Goal: Communication & Community: Answer question/provide support

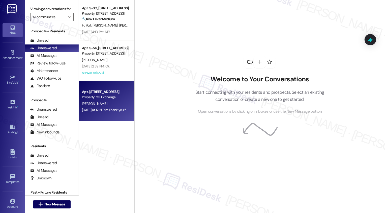
click at [101, 90] on div "Apt. [STREET_ADDRESS]" at bounding box center [105, 91] width 47 height 5
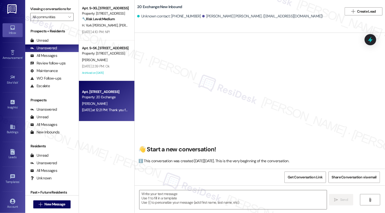
click at [109, 104] on div "[PERSON_NAME]" at bounding box center [106, 103] width 48 height 6
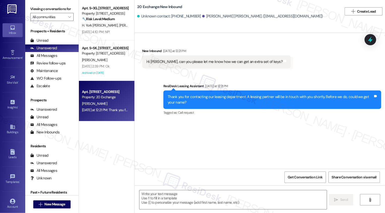
type textarea "Fetching suggested responses. Please feel free to read through the conversation…"
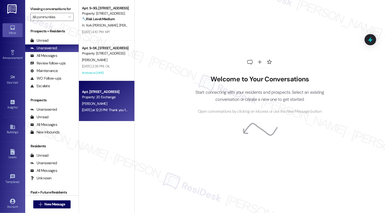
click at [112, 104] on div "[PERSON_NAME]" at bounding box center [106, 103] width 48 height 6
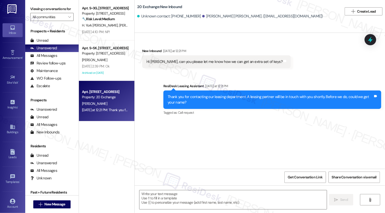
type textarea "Fetching suggested responses. Please feel free to read through the conversation…"
click at [60, 201] on button " New Message" at bounding box center [51, 204] width 37 height 8
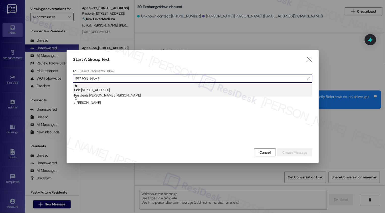
type input "[PERSON_NAME]"
click at [116, 96] on div "Residents: [PERSON_NAME], [PERSON_NAME]" at bounding box center [193, 95] width 238 height 5
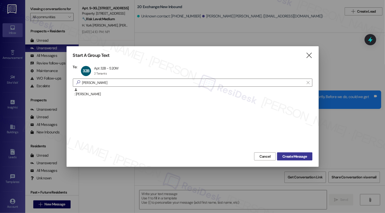
click at [288, 153] on button "Create Message" at bounding box center [294, 156] width 35 height 8
click at [287, 156] on span "Create Message" at bounding box center [295, 156] width 24 height 5
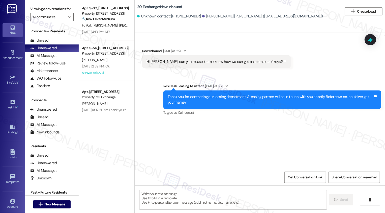
type textarea "Fetching suggested responses. Please feel free to read through the conversation…"
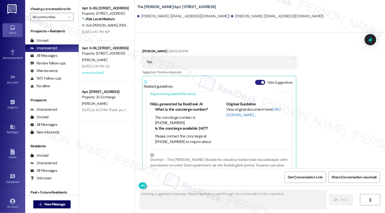
scroll to position [34, 0]
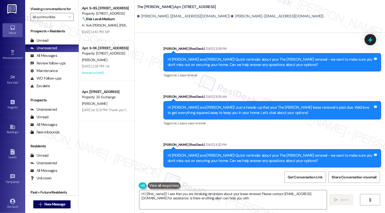
type textarea "Hi {{first_name}}! I see that you are receiving reminders about your lease rene…"
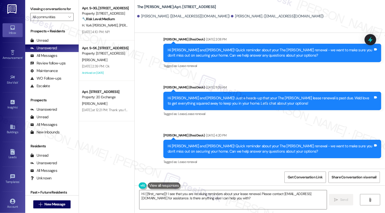
drag, startPoint x: 165, startPoint y: 143, endPoint x: 260, endPoint y: 155, distance: 96.4
click at [260, 187] on div "Hi [PERSON_NAME] and [PERSON_NAME]! Quick reminder about your The [PERSON_NAME]…" at bounding box center [273, 196] width 218 height 18
copy div "Hi [PERSON_NAME] and [PERSON_NAME]! Quick reminder about your The [PERSON_NAME]…"
click at [239, 197] on textarea "Hi {{first_name}}! I see that you are receiving reminders about your lease rene…" at bounding box center [233, 199] width 187 height 19
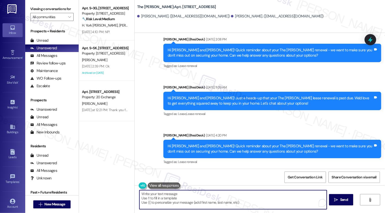
paste textarea "Hi [PERSON_NAME] and [PERSON_NAME]! Quick reminder about your The [PERSON_NAME]…"
type textarea "Hi [PERSON_NAME] and [PERSON_NAME]! Quick reminder about your The [PERSON_NAME]…"
